Goal: Navigation & Orientation: Understand site structure

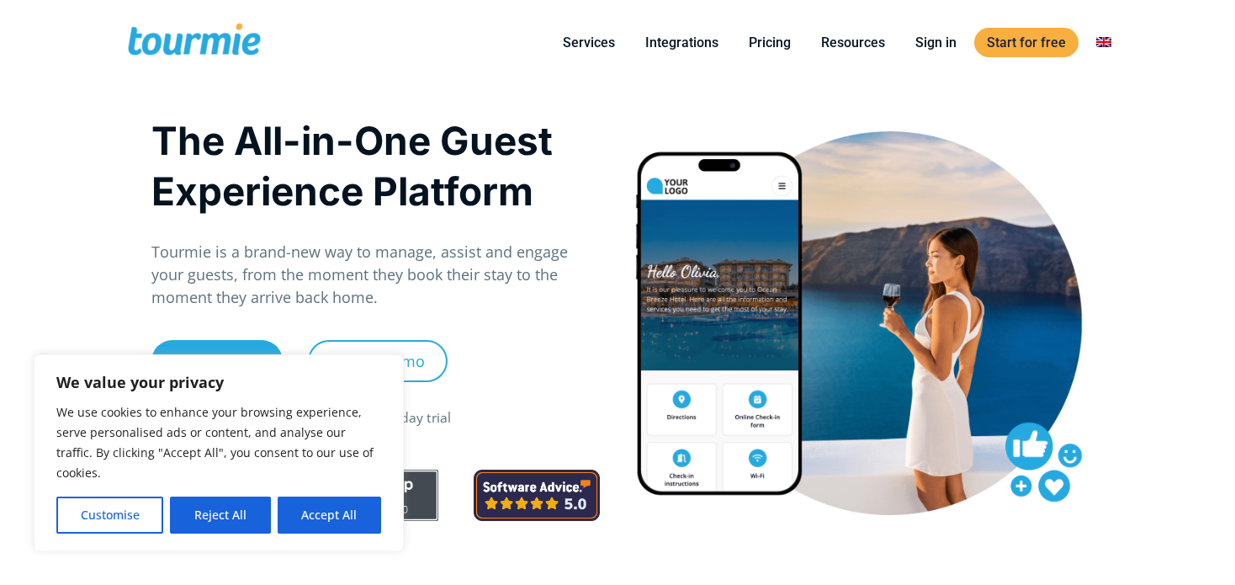
drag, startPoint x: 156, startPoint y: 248, endPoint x: 269, endPoint y: 262, distance: 114.4
click at [272, 262] on p "Tourmie is a brand-new way to manage, assist and engage your guests, from the m…" at bounding box center [375, 275] width 449 height 68
click at [157, 248] on p "Tourmie is a brand-new way to manage, assist and engage your guests, from the m…" at bounding box center [375, 275] width 449 height 68
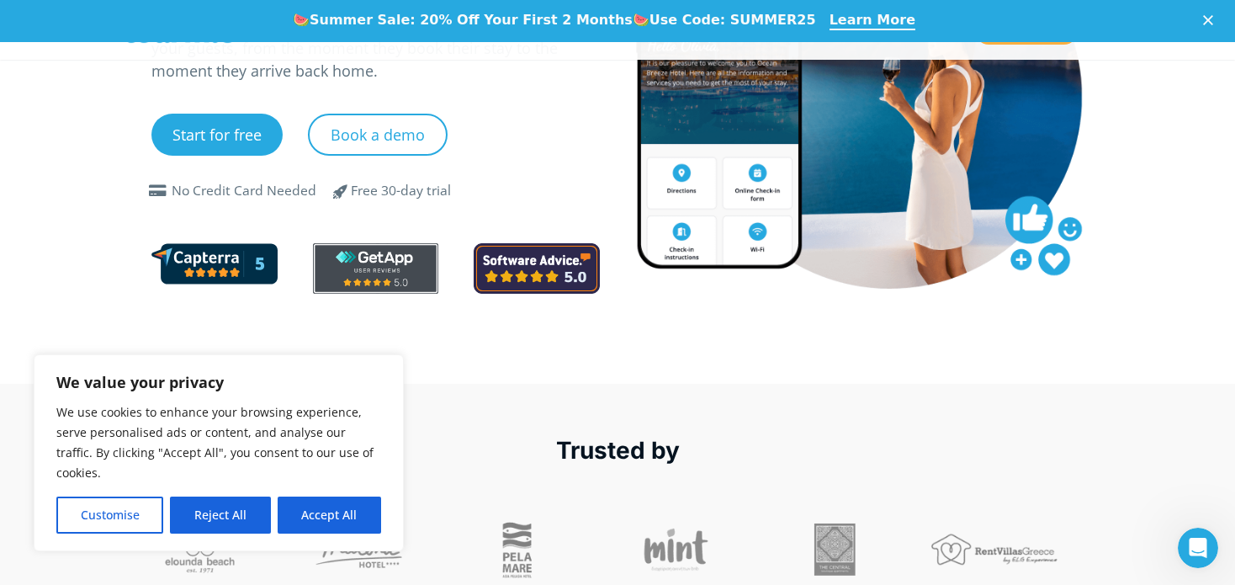
scroll to position [192, 0]
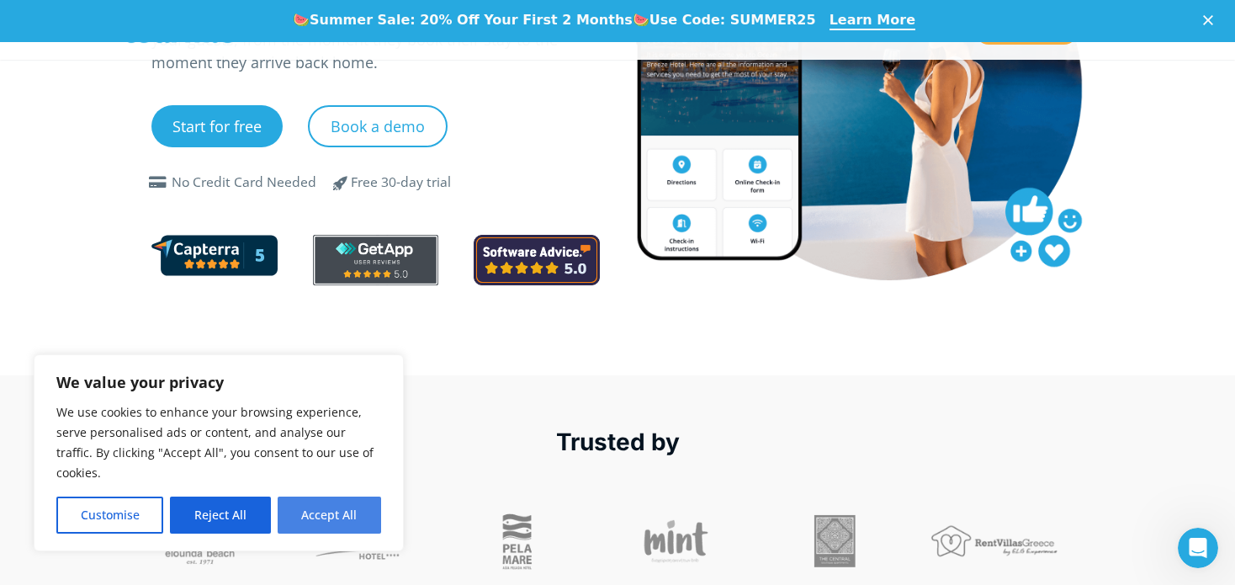
click at [316, 517] on button "Accept All" at bounding box center [330, 515] width 104 height 37
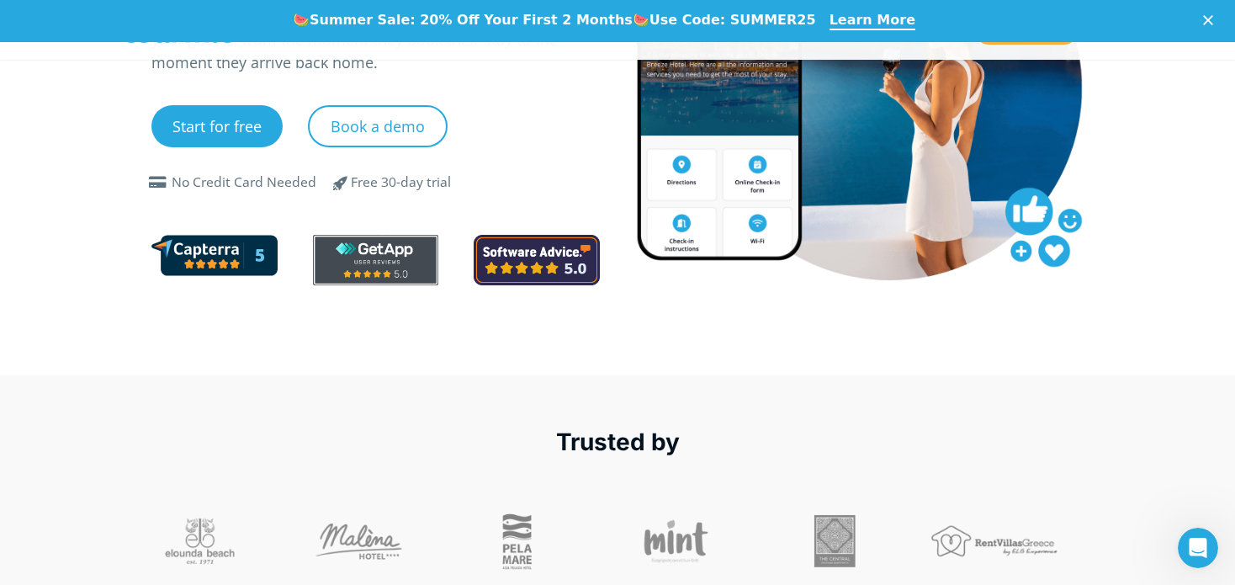
checkbox input "true"
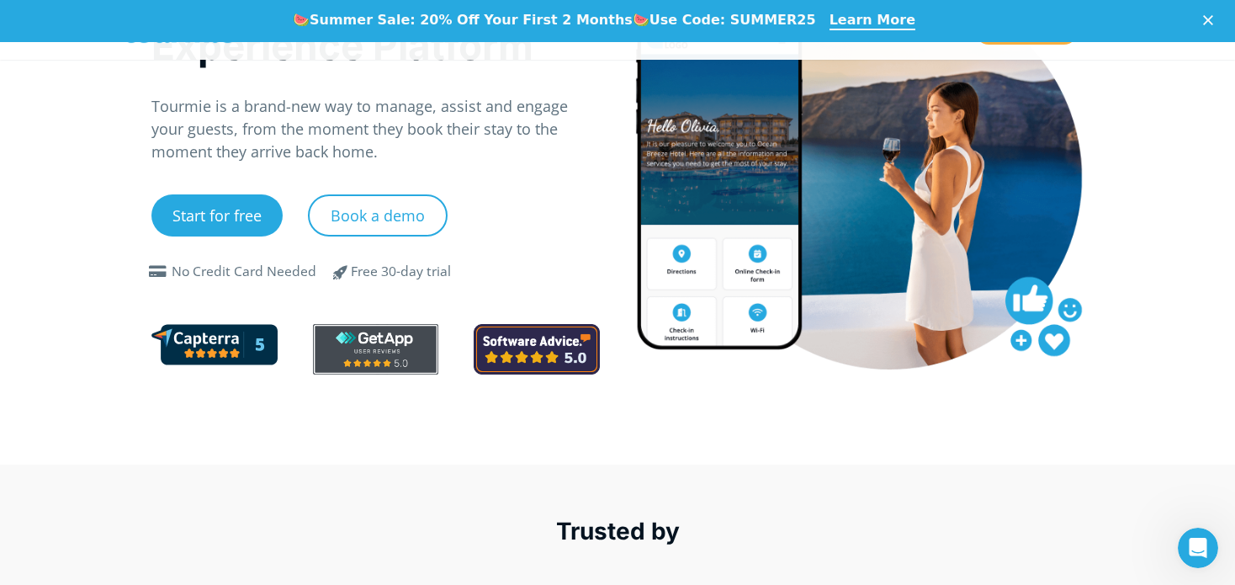
scroll to position [0, 0]
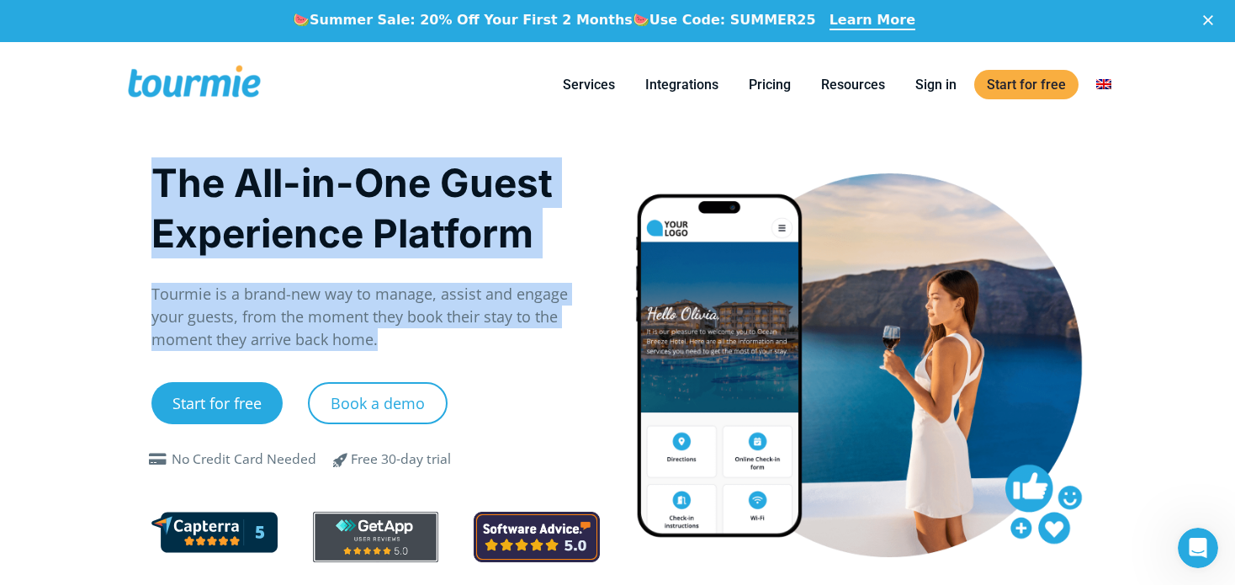
drag, startPoint x: 159, startPoint y: 174, endPoint x: 506, endPoint y: 330, distance: 380.1
click at [507, 331] on div "The All-in-One Guest Experience Platform Tourmie is a brand-new way to manage, …" at bounding box center [375, 368] width 449 height 422
copy div "The All-in-One Guest Experience Platform Tourmie is a brand-new way to manage, …"
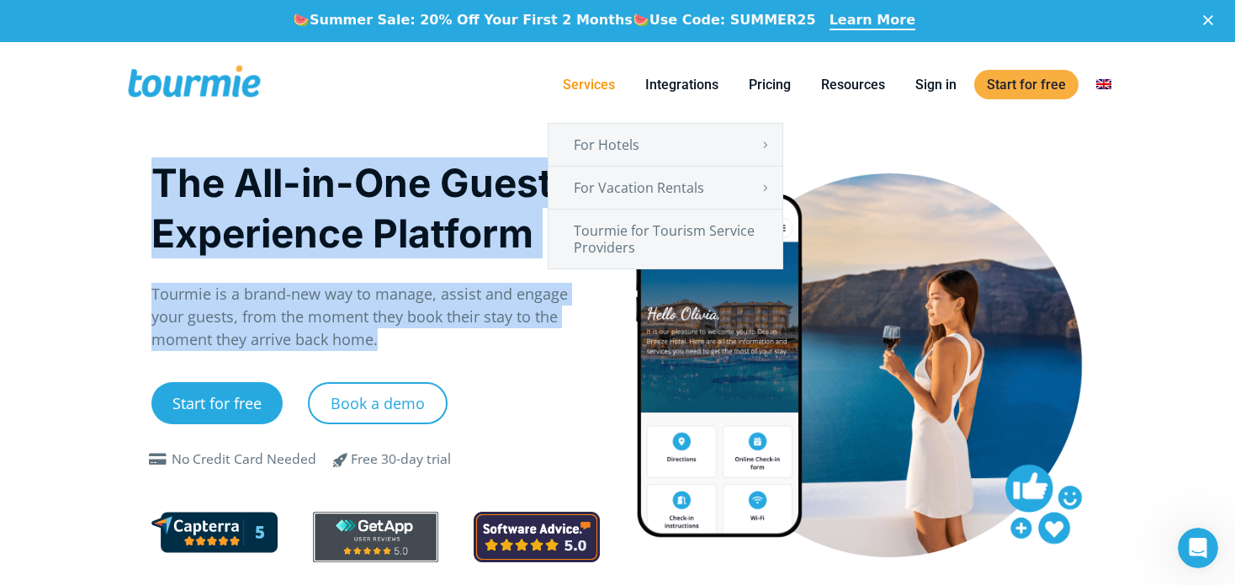
click at [589, 84] on link "Services" at bounding box center [588, 84] width 77 height 21
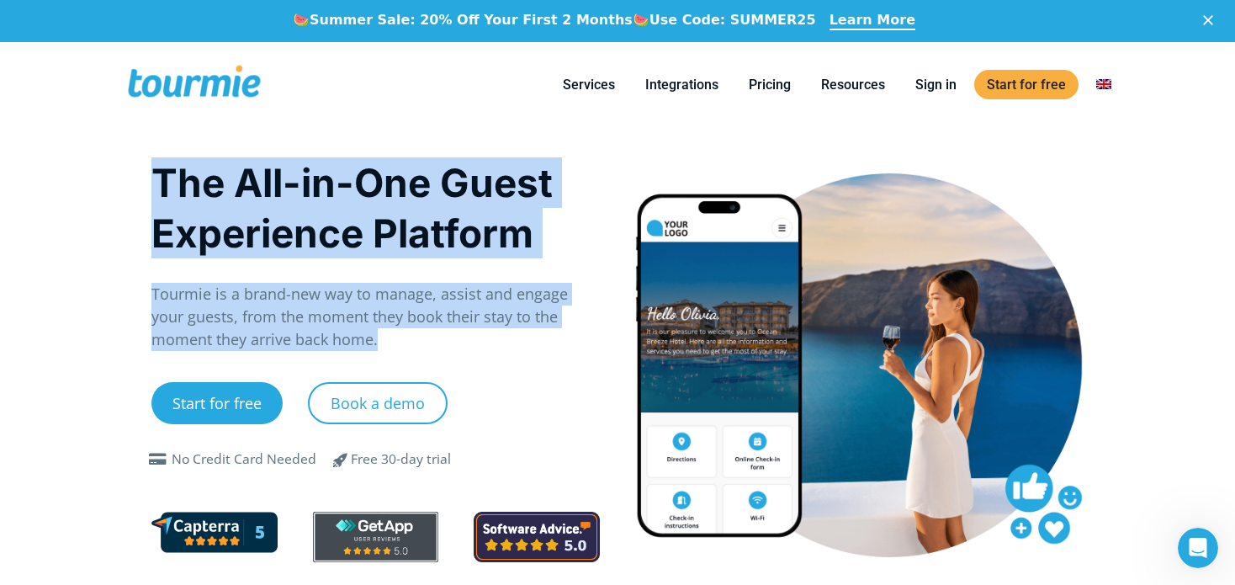
click at [202, 72] on span at bounding box center [194, 85] width 138 height 40
